Goal: Entertainment & Leisure: Consume media (video, audio)

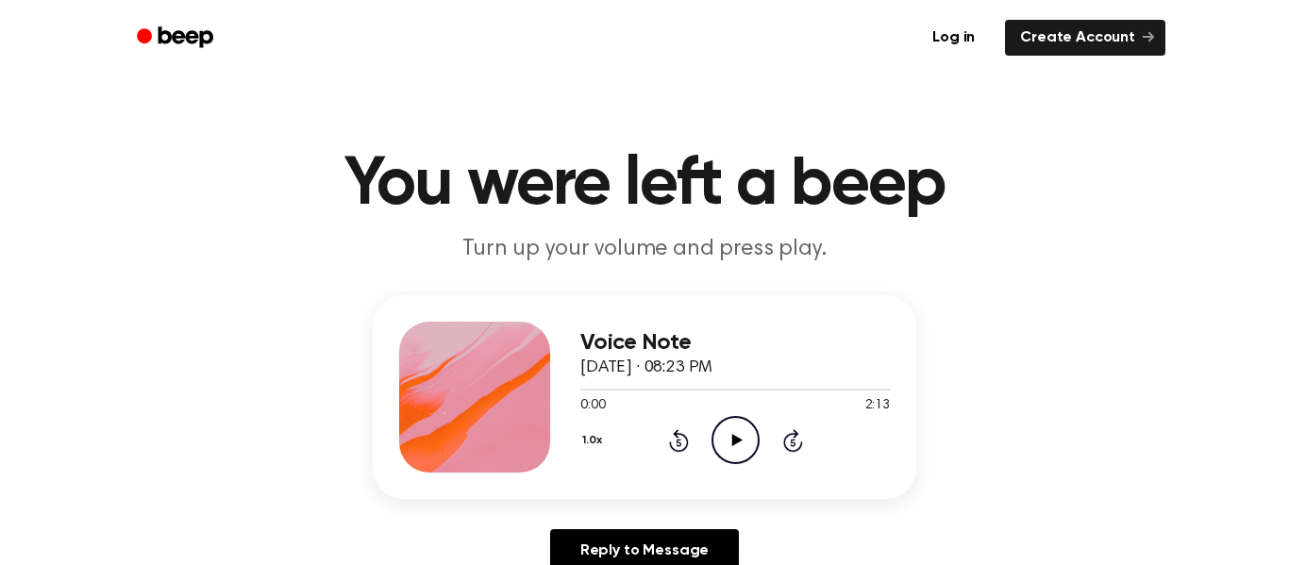
click at [731, 433] on icon "Play Audio" at bounding box center [736, 440] width 48 height 48
click at [740, 443] on icon "Play Audio" at bounding box center [736, 440] width 48 height 48
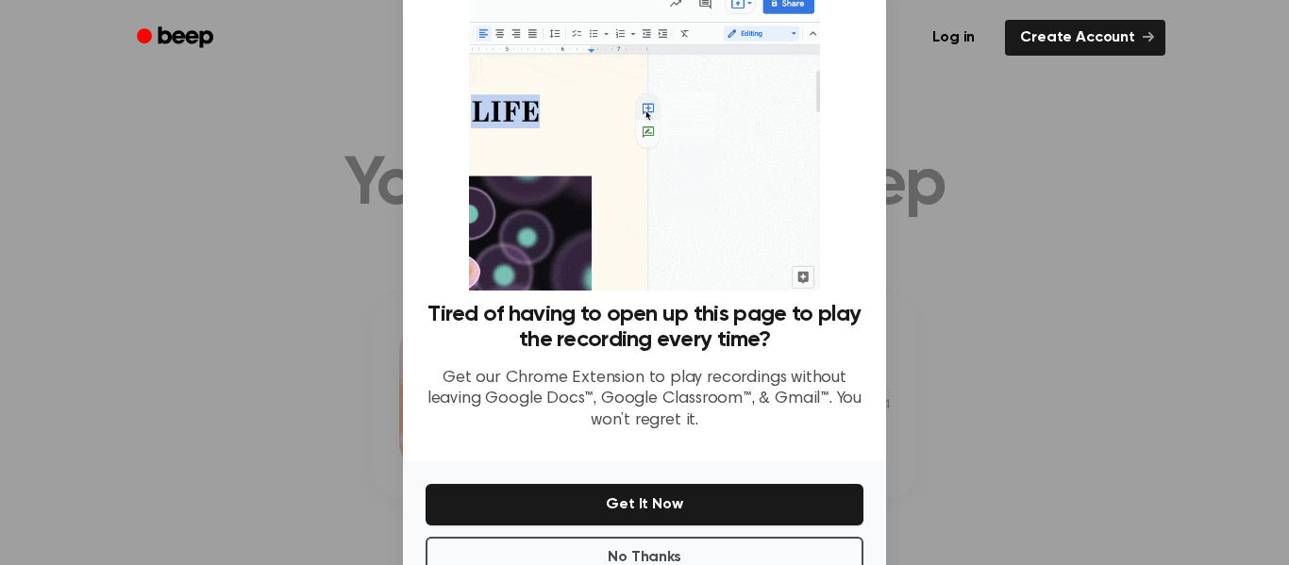
scroll to position [122, 0]
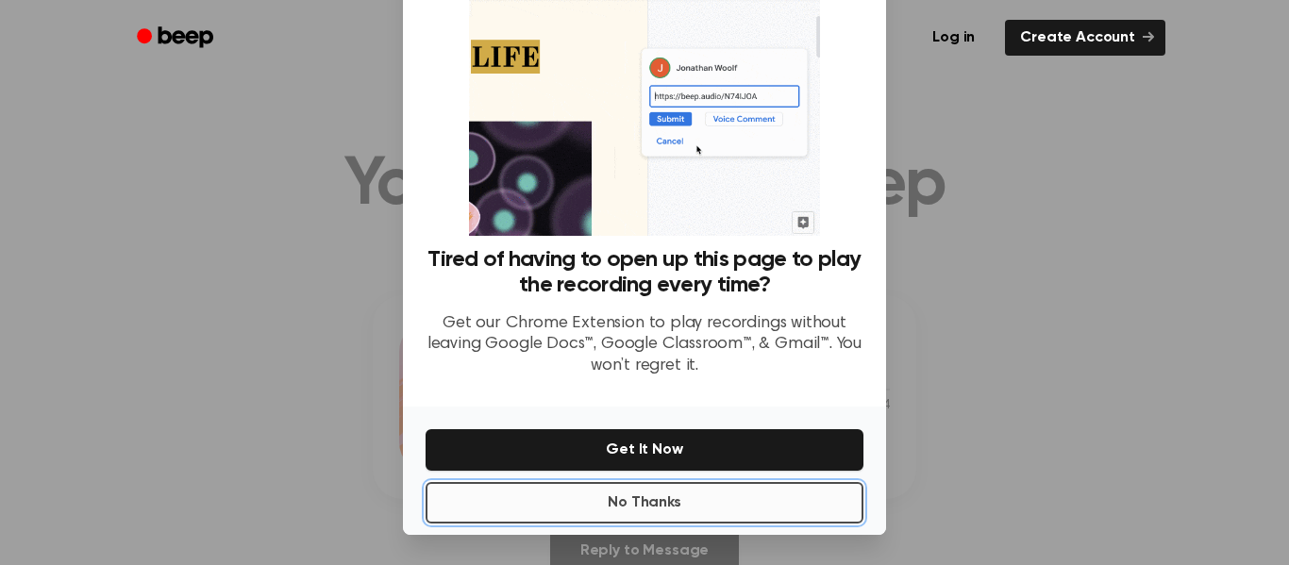
click at [614, 511] on button "No Thanks" at bounding box center [645, 503] width 438 height 42
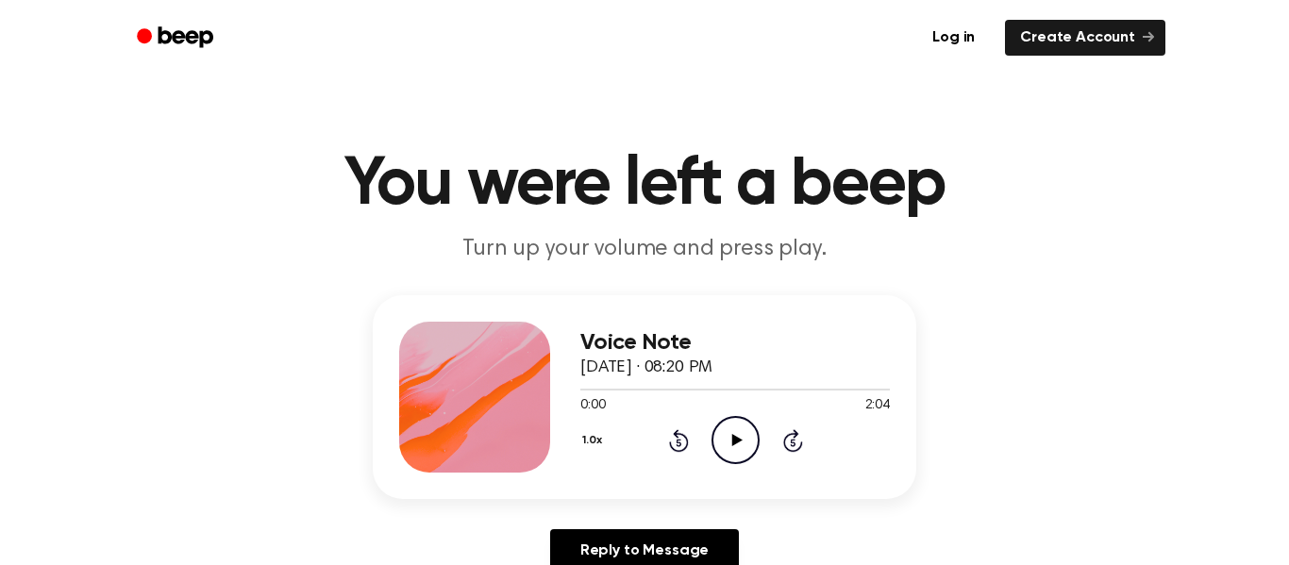
click at [741, 440] on icon "Play Audio" at bounding box center [736, 440] width 48 height 48
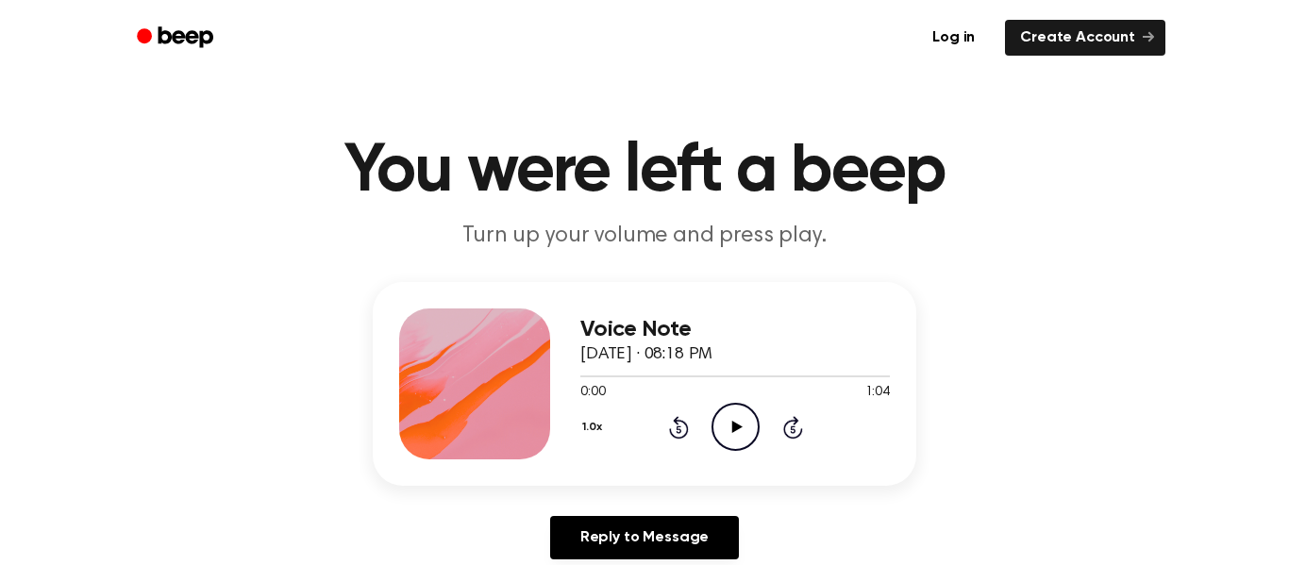
scroll to position [14, 0]
click at [732, 427] on icon at bounding box center [736, 426] width 10 height 12
click at [746, 423] on icon "Play Audio" at bounding box center [736, 426] width 48 height 48
click at [749, 427] on icon "Pause Audio" at bounding box center [736, 426] width 48 height 48
click at [729, 440] on icon "Play Audio" at bounding box center [736, 426] width 48 height 48
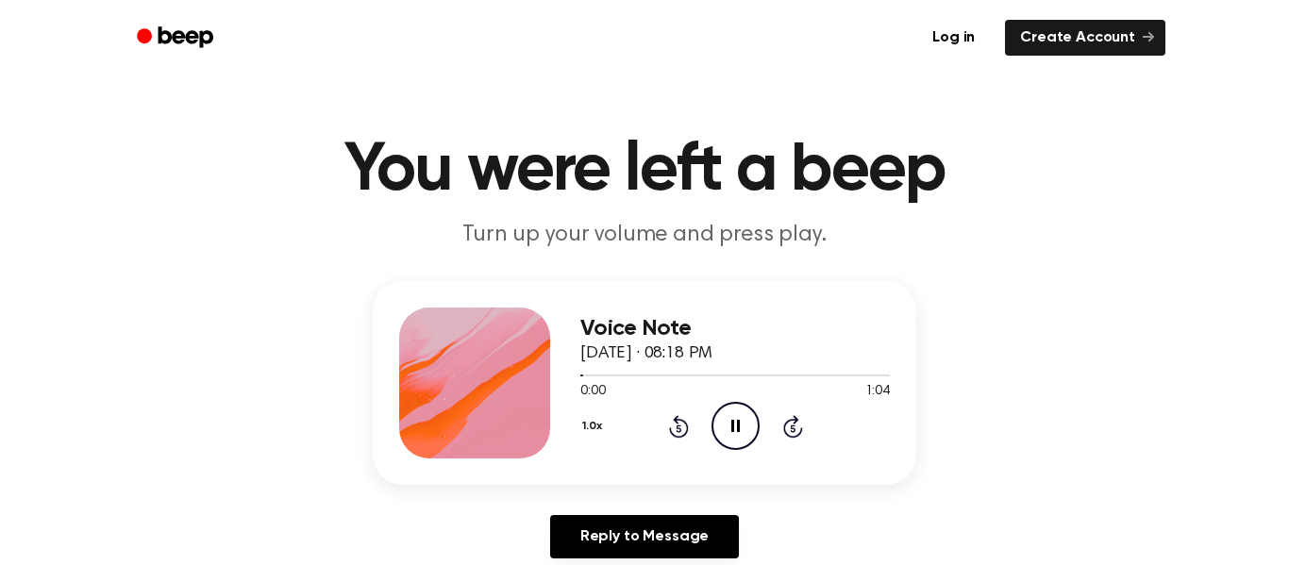
click at [714, 444] on icon "Pause Audio" at bounding box center [736, 426] width 48 height 48
click at [708, 408] on div "1.0x Rewind 5 seconds Play Audio Skip 5 seconds" at bounding box center [735, 426] width 310 height 48
click at [752, 424] on icon "Play Audio" at bounding box center [736, 426] width 48 height 48
click at [727, 411] on icon "Pause Audio" at bounding box center [736, 426] width 48 height 48
click at [746, 427] on icon "Play Audio" at bounding box center [736, 426] width 48 height 48
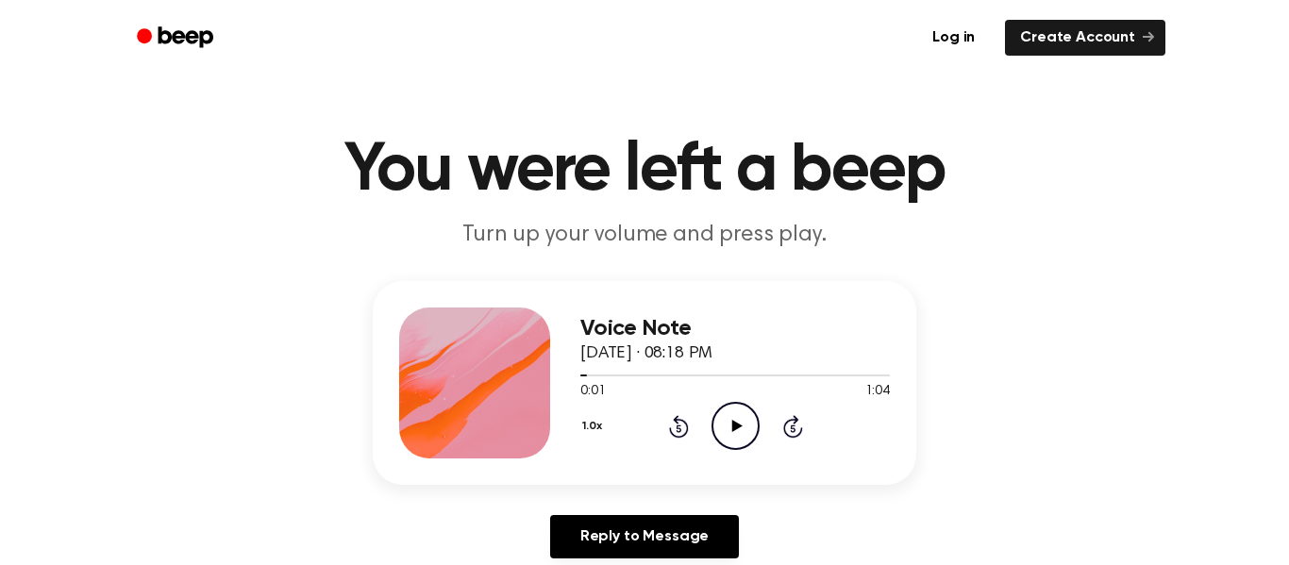
click at [760, 427] on div "1.0x Rewind 5 seconds Play Audio Skip 5 seconds" at bounding box center [735, 426] width 310 height 48
click at [744, 427] on icon "Play Audio" at bounding box center [736, 426] width 48 height 48
click at [741, 411] on icon "Play Audio" at bounding box center [736, 426] width 48 height 48
click at [753, 416] on icon "Pause Audio" at bounding box center [736, 426] width 48 height 48
click at [736, 426] on icon at bounding box center [736, 426] width 10 height 12
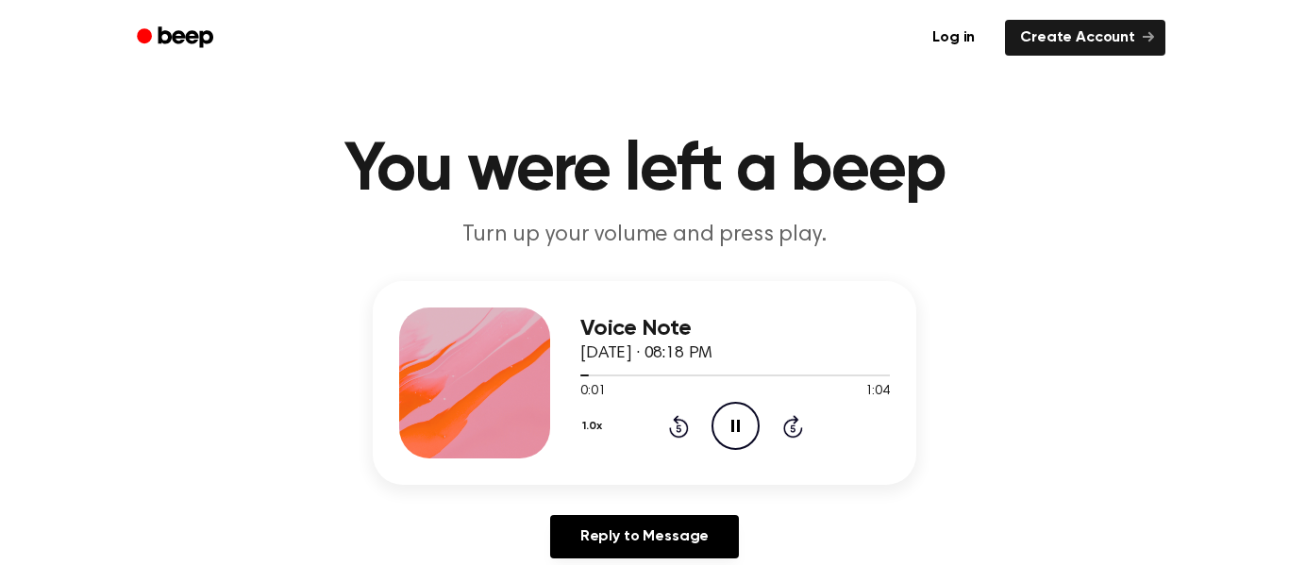
click at [735, 427] on icon "Pause Audio" at bounding box center [736, 426] width 48 height 48
click at [744, 398] on div "0:02 1:04" at bounding box center [735, 392] width 310 height 20
click at [734, 425] on icon at bounding box center [736, 426] width 10 height 12
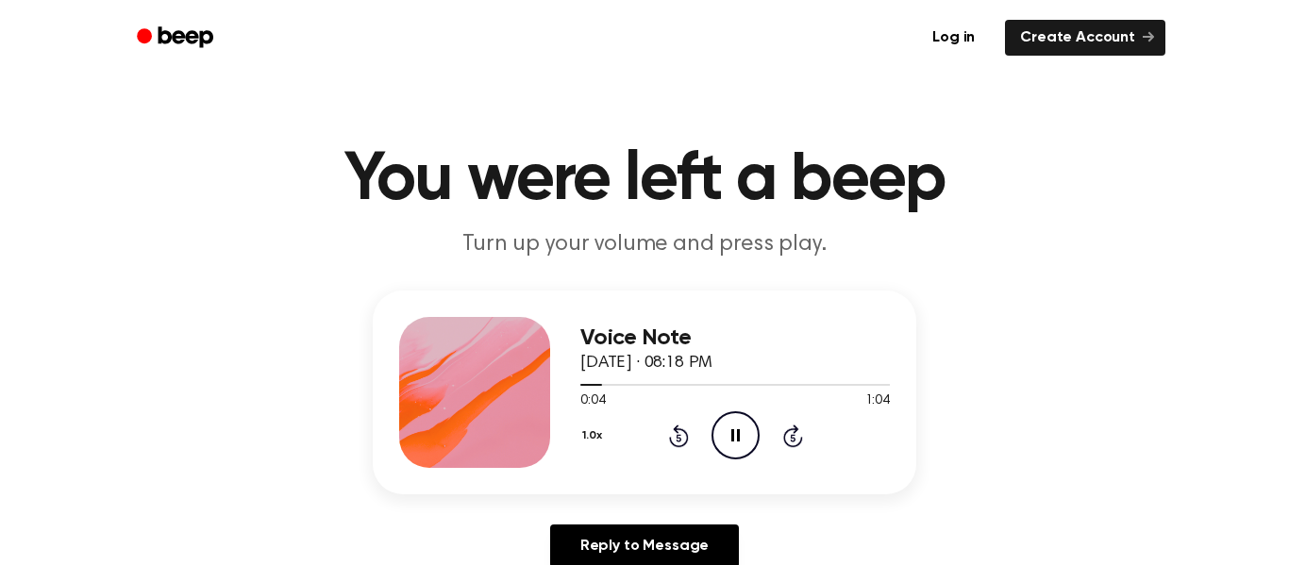
scroll to position [0, 0]
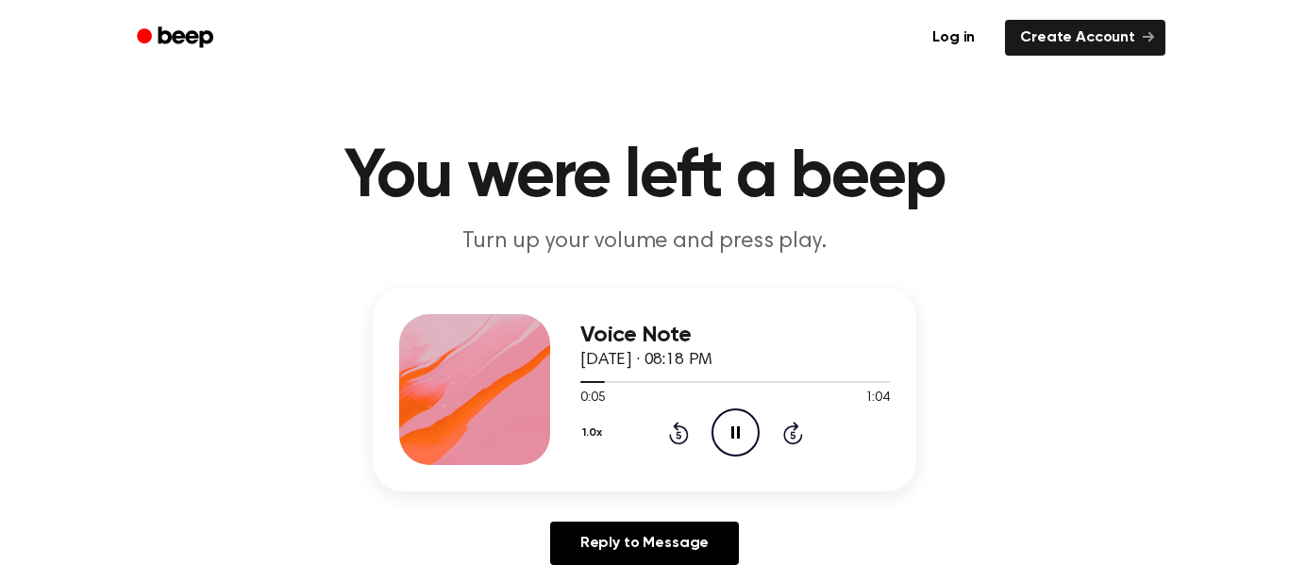
click at [585, 377] on div at bounding box center [735, 381] width 310 height 15
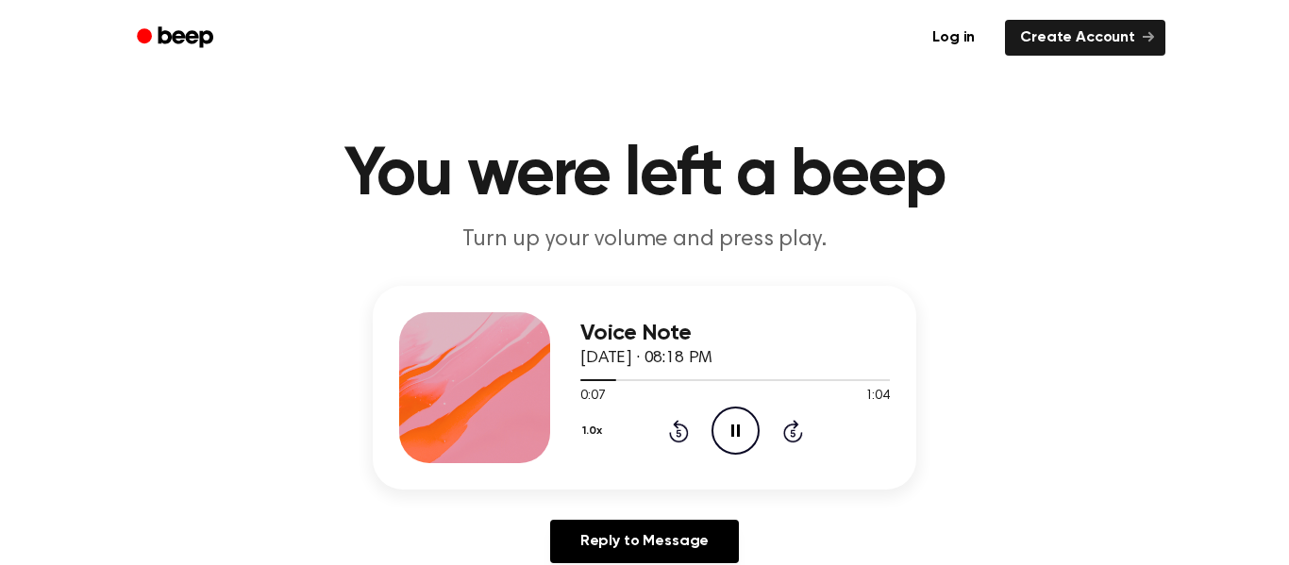
drag, startPoint x: 599, startPoint y: 375, endPoint x: 572, endPoint y: 374, distance: 27.4
click at [572, 374] on div "Voice Note September 30, 2024 · 08:18 PM 0:07 1:04 Your browser does not suppor…" at bounding box center [645, 388] width 544 height 204
click at [602, 369] on div "Voice Note September 30, 2024 · 08:18 PM" at bounding box center [735, 346] width 310 height 51
click at [604, 371] on div "Voice Note September 30, 2024 · 08:18 PM" at bounding box center [735, 346] width 310 height 51
drag, startPoint x: 633, startPoint y: 377, endPoint x: 605, endPoint y: 377, distance: 28.3
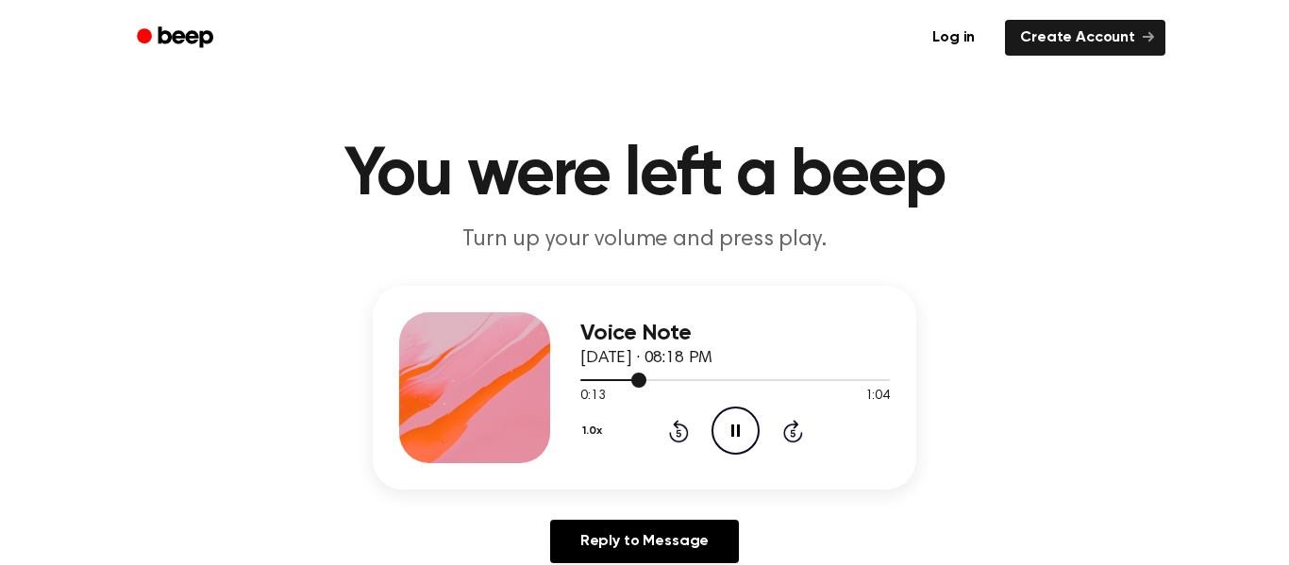
click at [605, 377] on div at bounding box center [735, 379] width 310 height 15
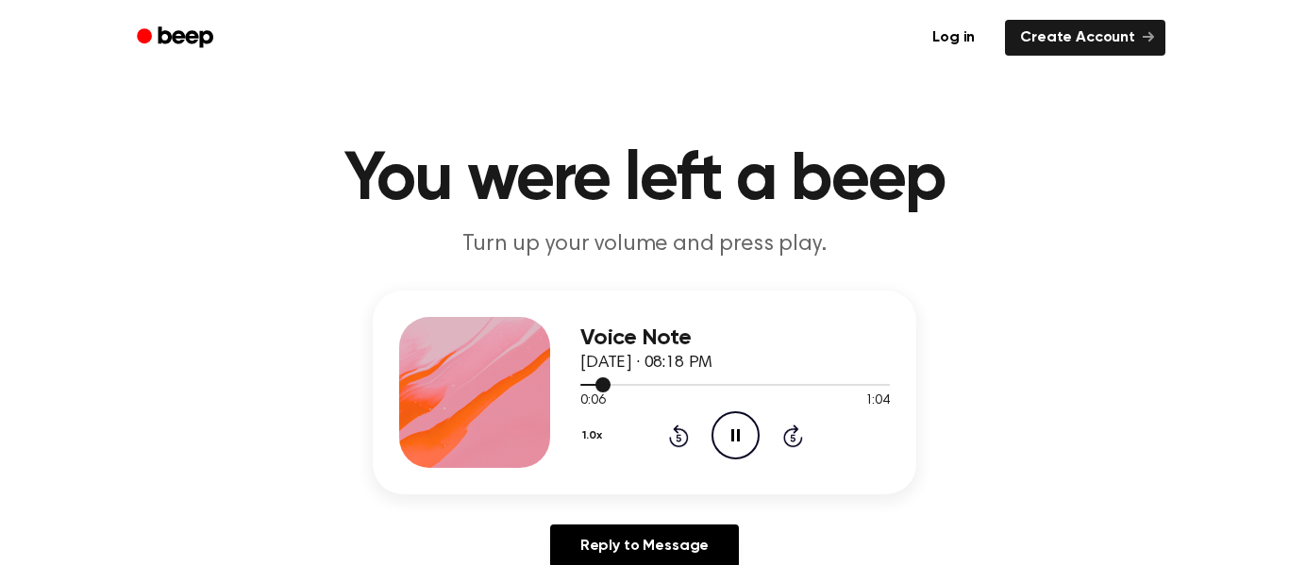
scroll to position [0, 0]
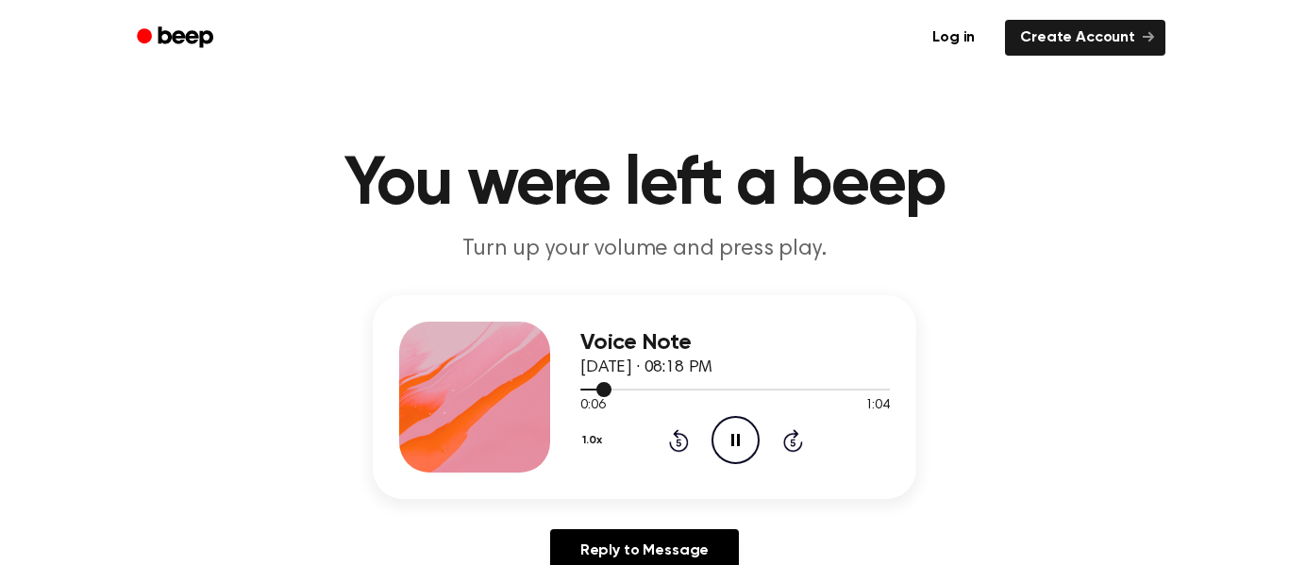
click at [586, 390] on div at bounding box center [595, 390] width 31 height 2
click at [718, 421] on icon "Pause Audio" at bounding box center [736, 440] width 48 height 48
click at [737, 454] on icon "Play Audio" at bounding box center [736, 440] width 48 height 48
click at [746, 442] on icon "Pause Audio" at bounding box center [736, 440] width 48 height 48
click at [679, 443] on icon at bounding box center [678, 443] width 5 height 8
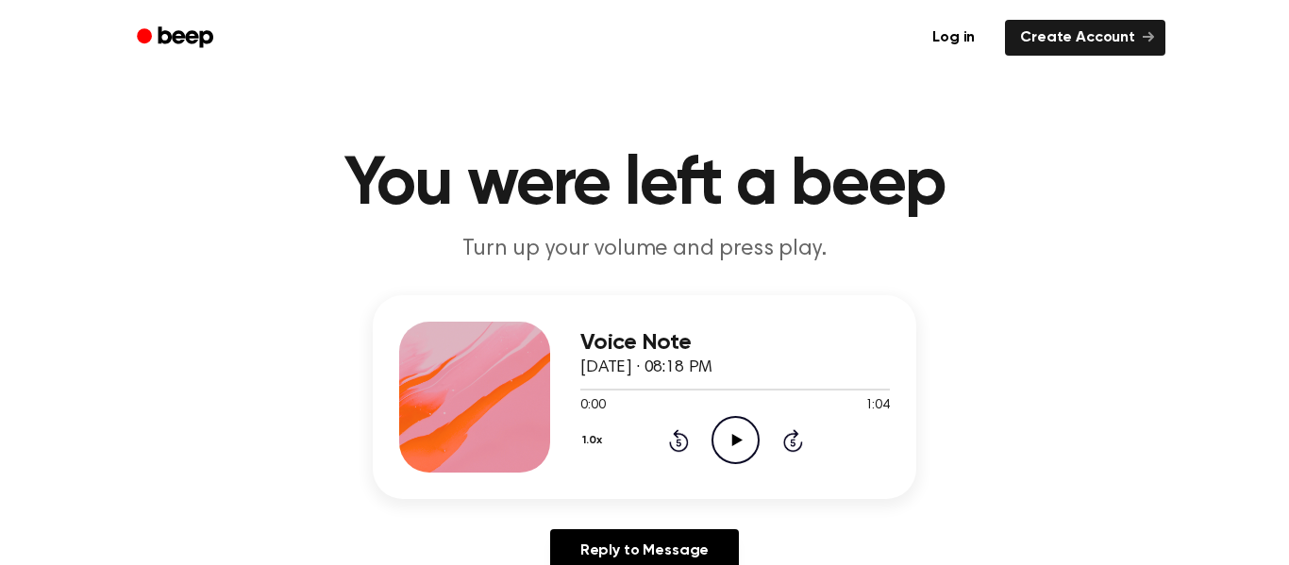
click at [671, 448] on icon at bounding box center [679, 440] width 20 height 23
click at [744, 442] on icon "Play Audio" at bounding box center [736, 440] width 48 height 48
